Goal: Task Accomplishment & Management: Use online tool/utility

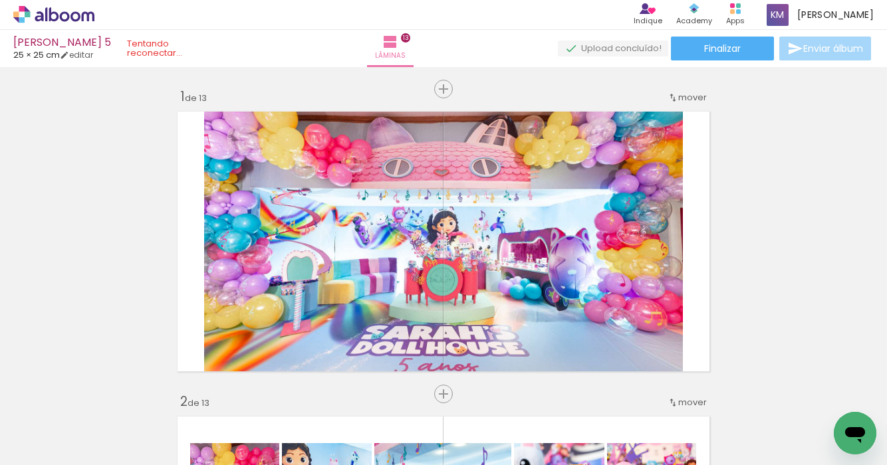
scroll to position [662, 0]
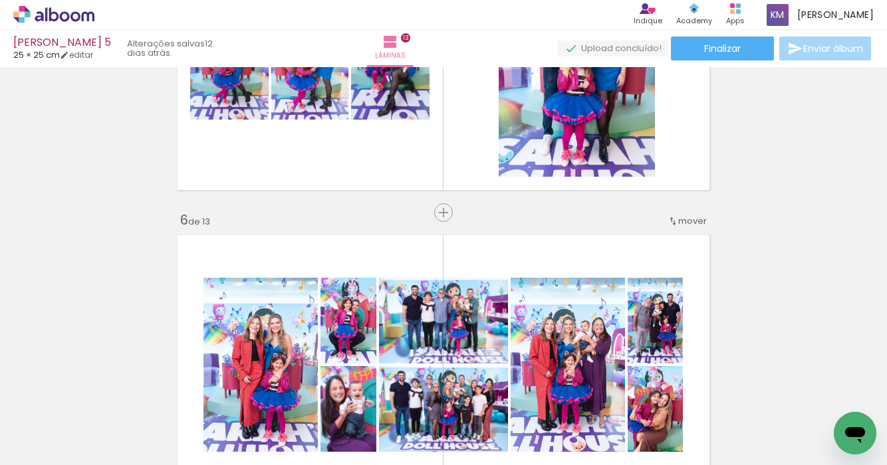
scroll to position [1442, 0]
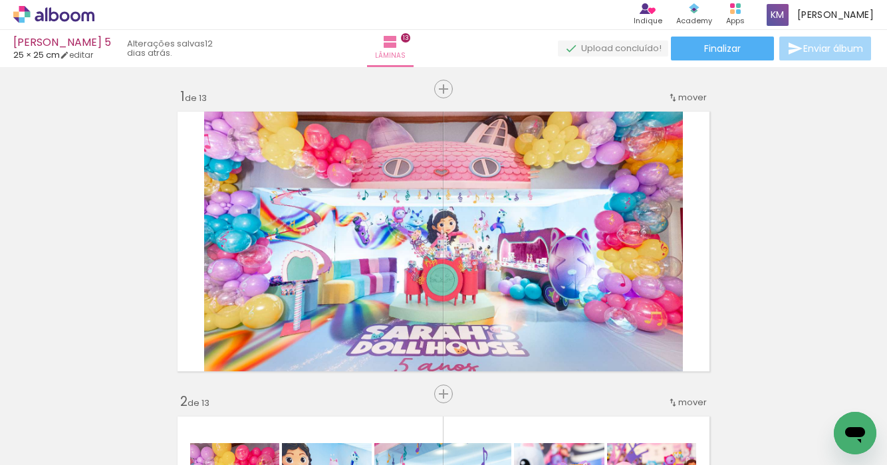
scroll to position [1442, 0]
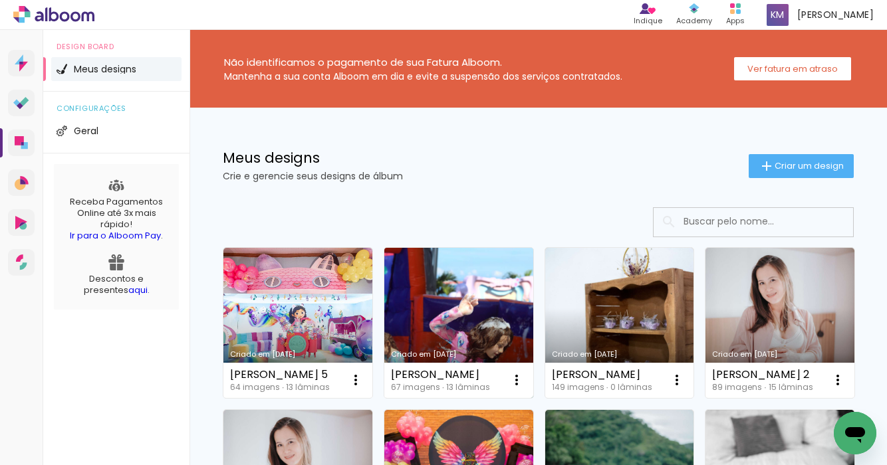
click at [461, 308] on link "Criado em [DATE]" at bounding box center [458, 323] width 149 height 150
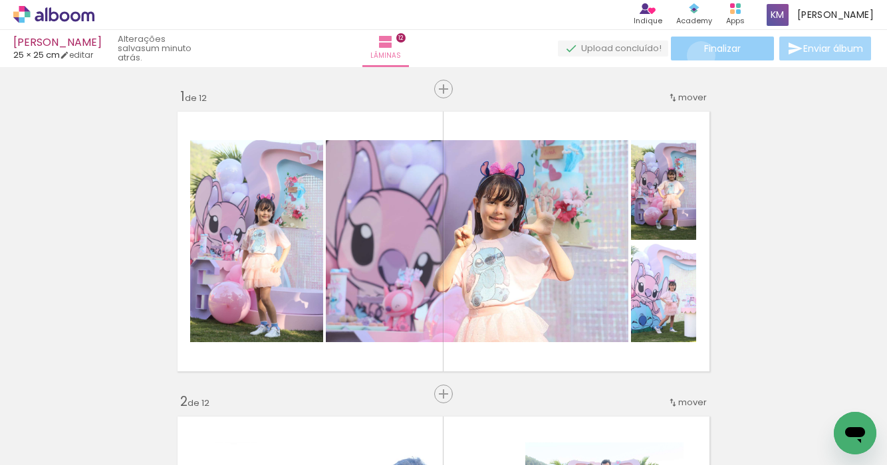
click at [696, 55] on paper-button "Finalizar" at bounding box center [722, 49] width 103 height 24
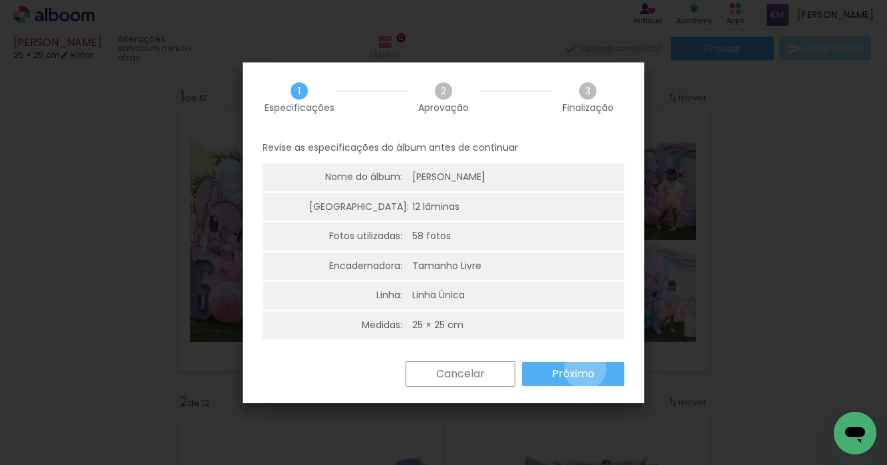
click at [0, 0] on slot "Próximo" at bounding box center [0, 0] width 0 height 0
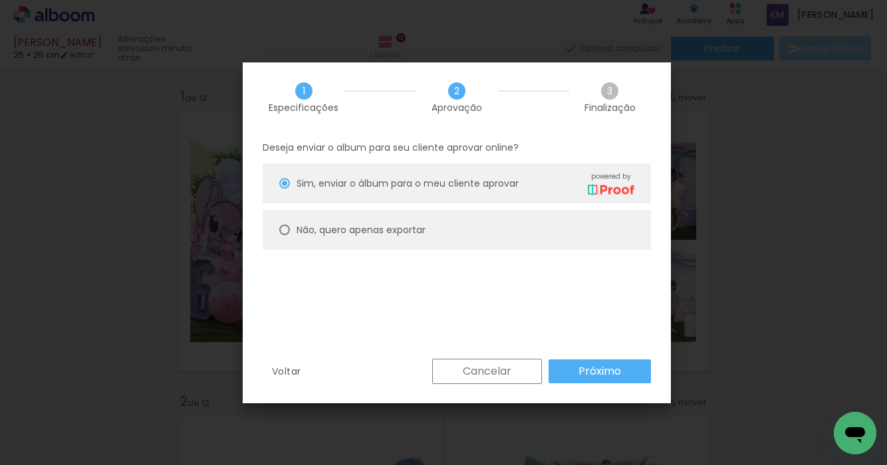
click at [285, 189] on div at bounding box center [284, 183] width 11 height 11
type paper-radio-button "on"
click at [0, 0] on slot "Próximo" at bounding box center [0, 0] width 0 height 0
type input "Alta, 300 DPI"
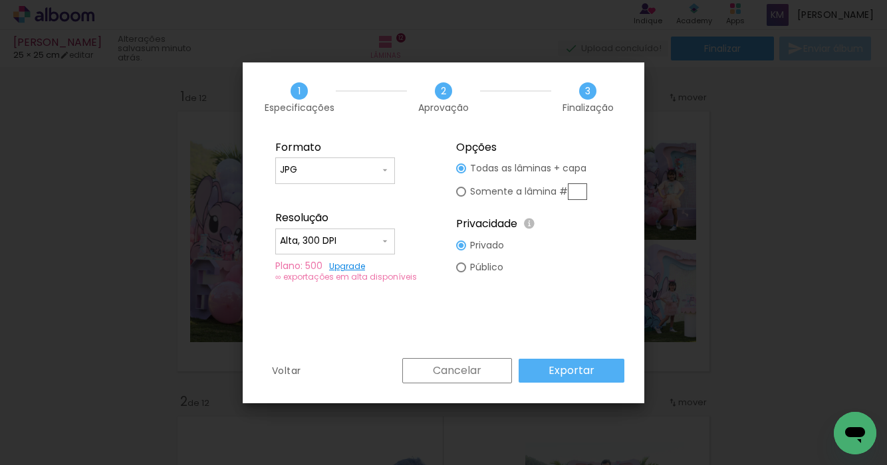
click at [596, 364] on paper-button "Exportar" at bounding box center [572, 371] width 106 height 24
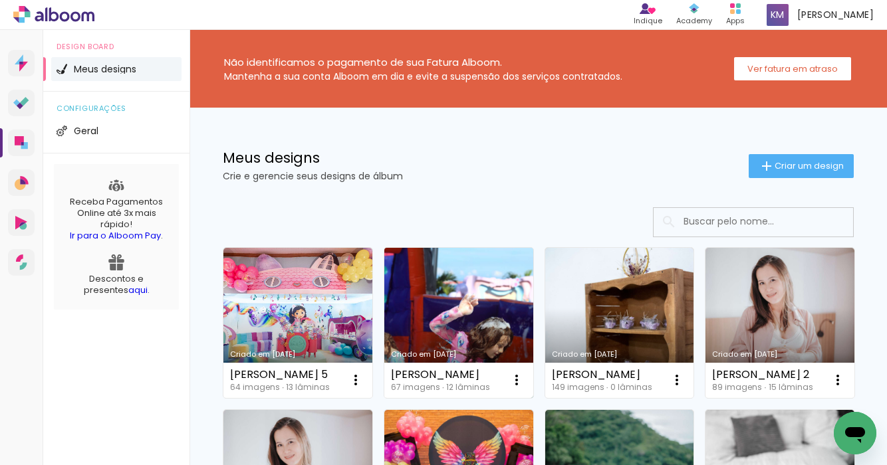
click at [454, 332] on link "Criado em [DATE]" at bounding box center [458, 323] width 149 height 150
